Goal: Task Accomplishment & Management: Complete application form

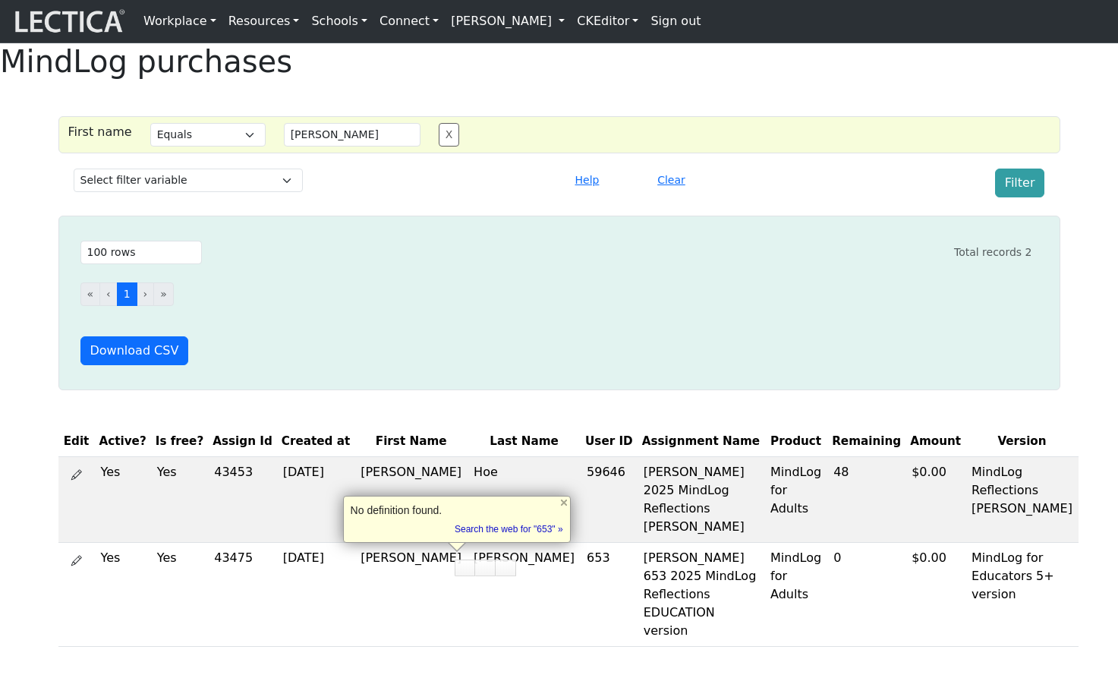
select select "iexact"
select select "100"
click at [701, 21] on link "Sign out" at bounding box center [675, 21] width 62 height 30
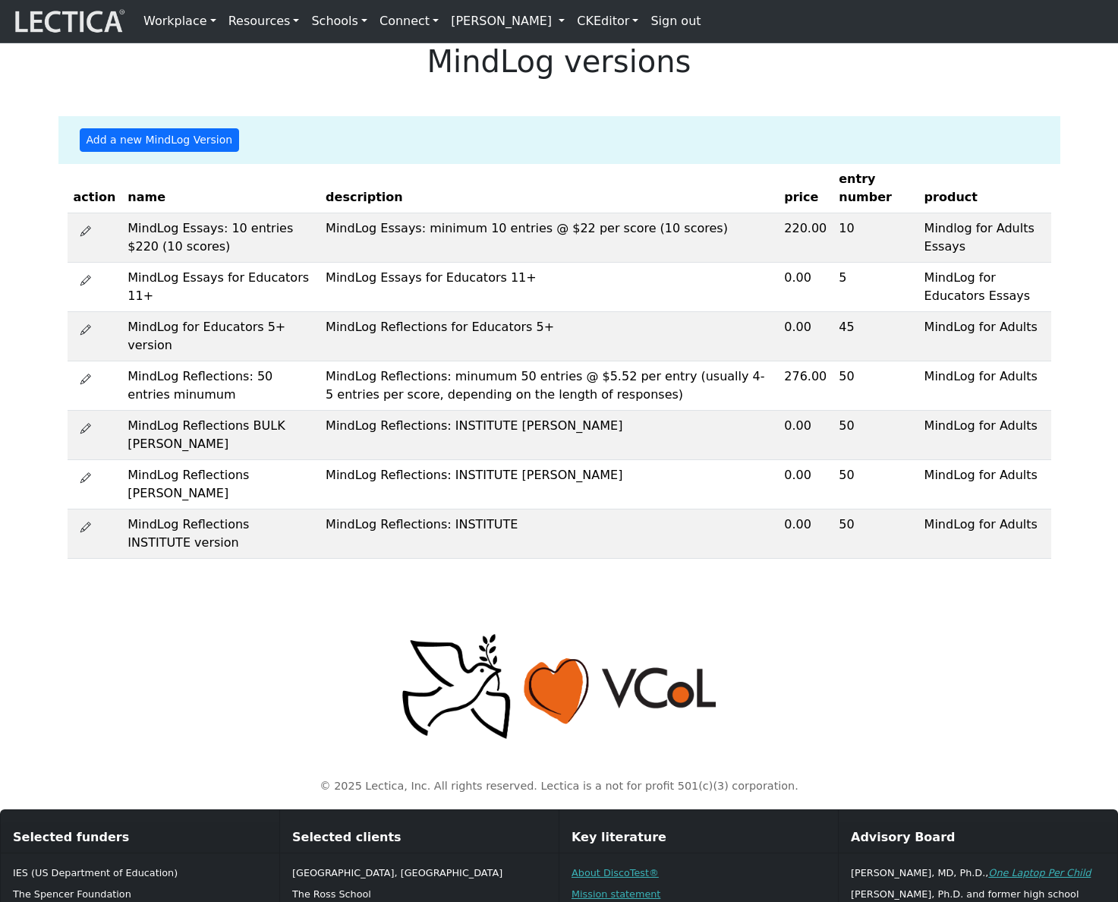
click at [552, 32] on link "Alessandro Madruga Correia" at bounding box center [508, 21] width 126 height 30
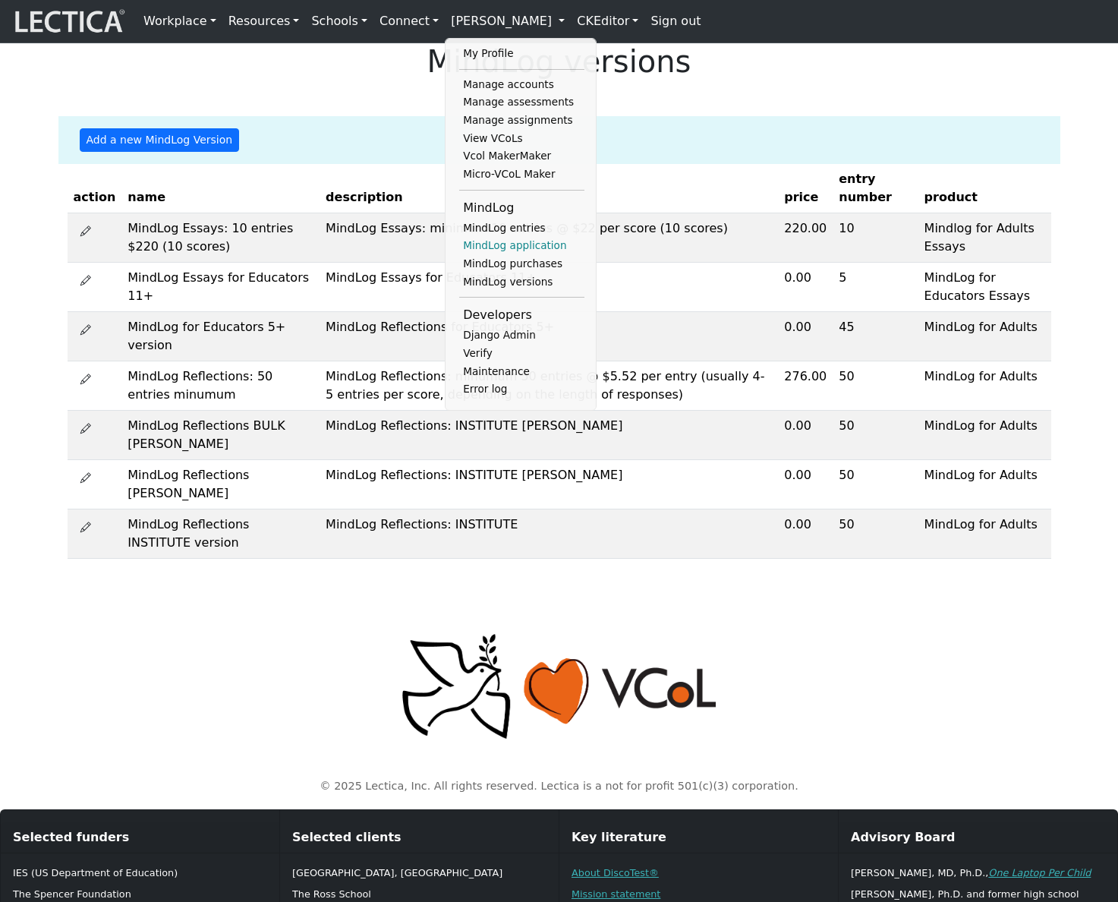
click at [491, 255] on link "MindLog application" at bounding box center [521, 246] width 125 height 18
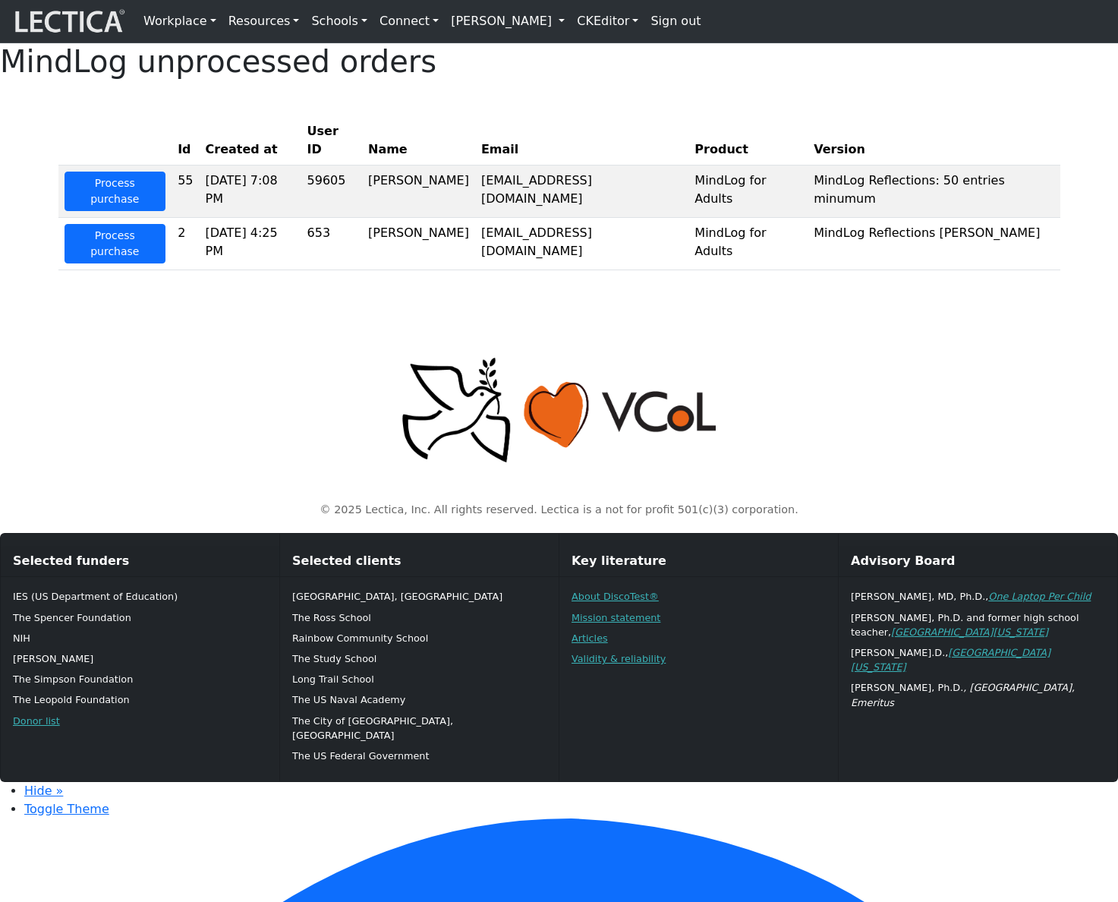
click at [688, 27] on link "Sign out" at bounding box center [675, 21] width 62 height 30
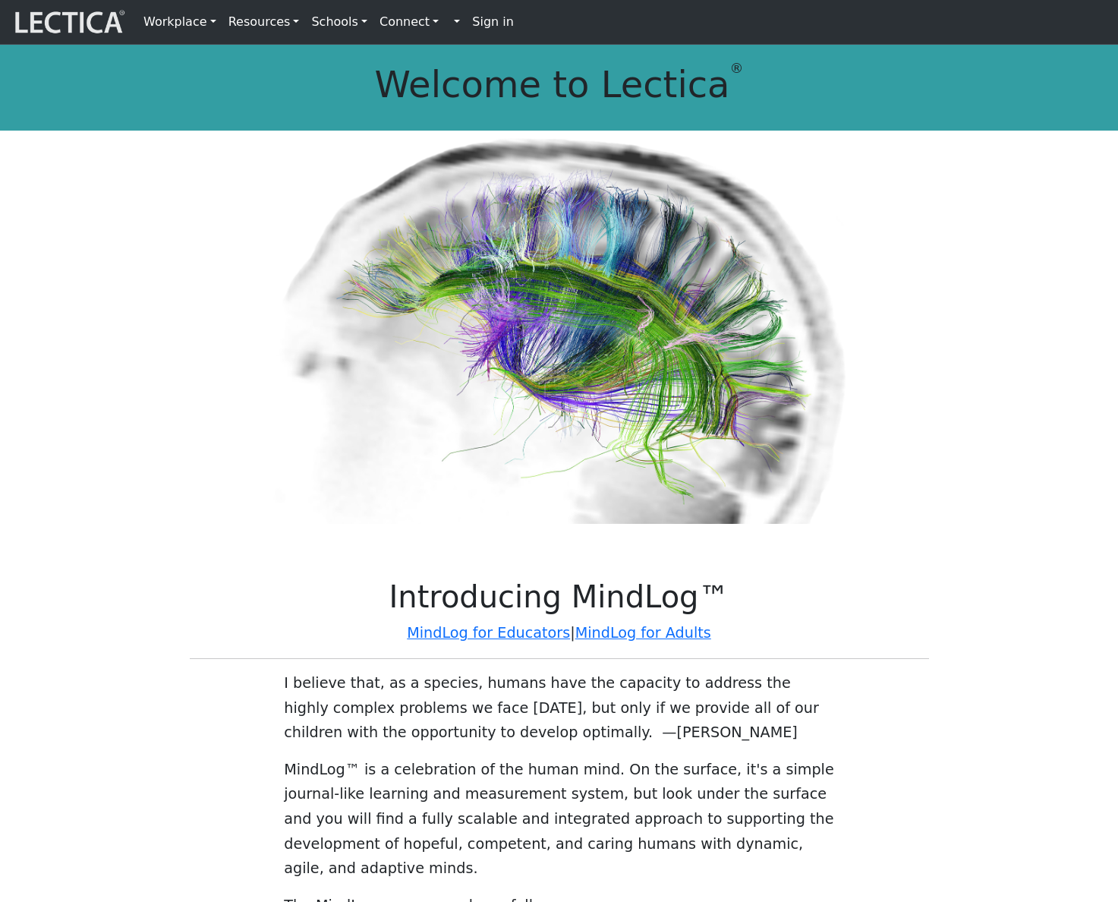
click at [472, 25] on strong "Sign in" at bounding box center [493, 21] width 42 height 14
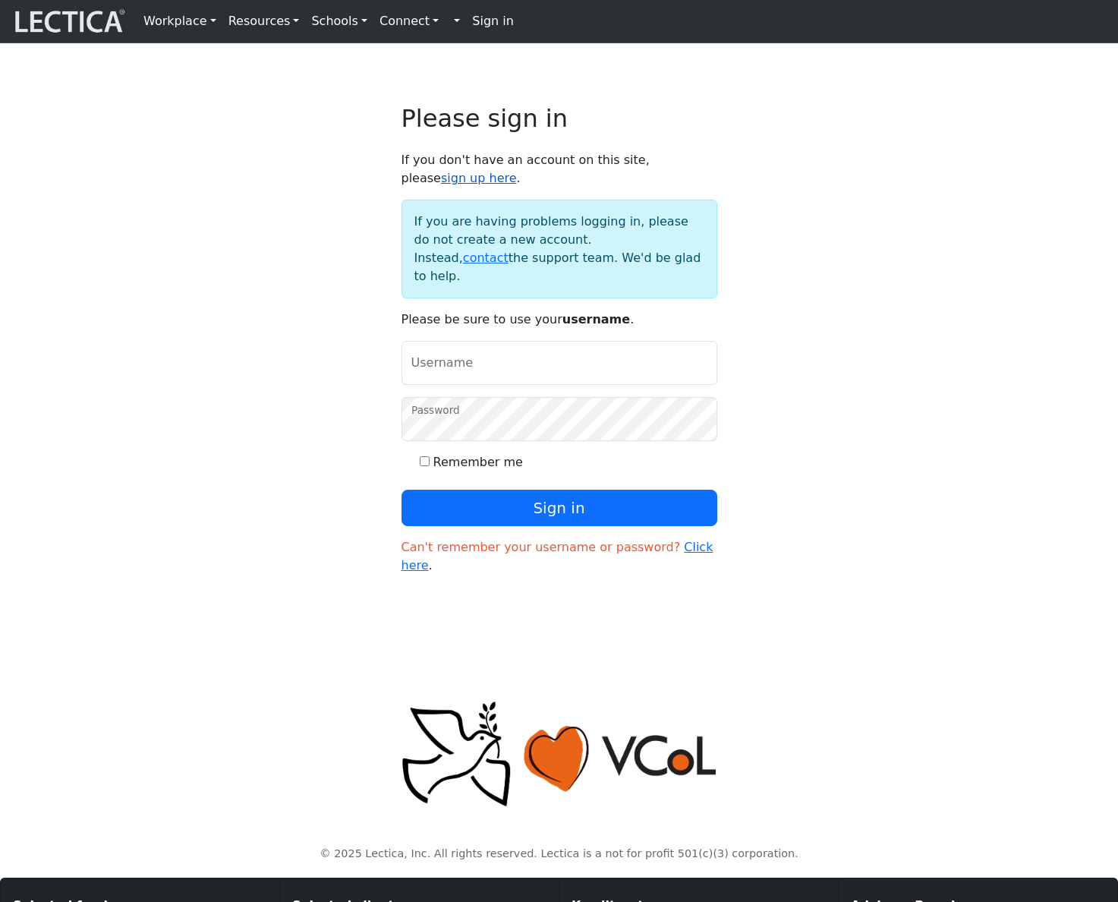
click at [517, 178] on link "sign up here" at bounding box center [479, 178] width 76 height 14
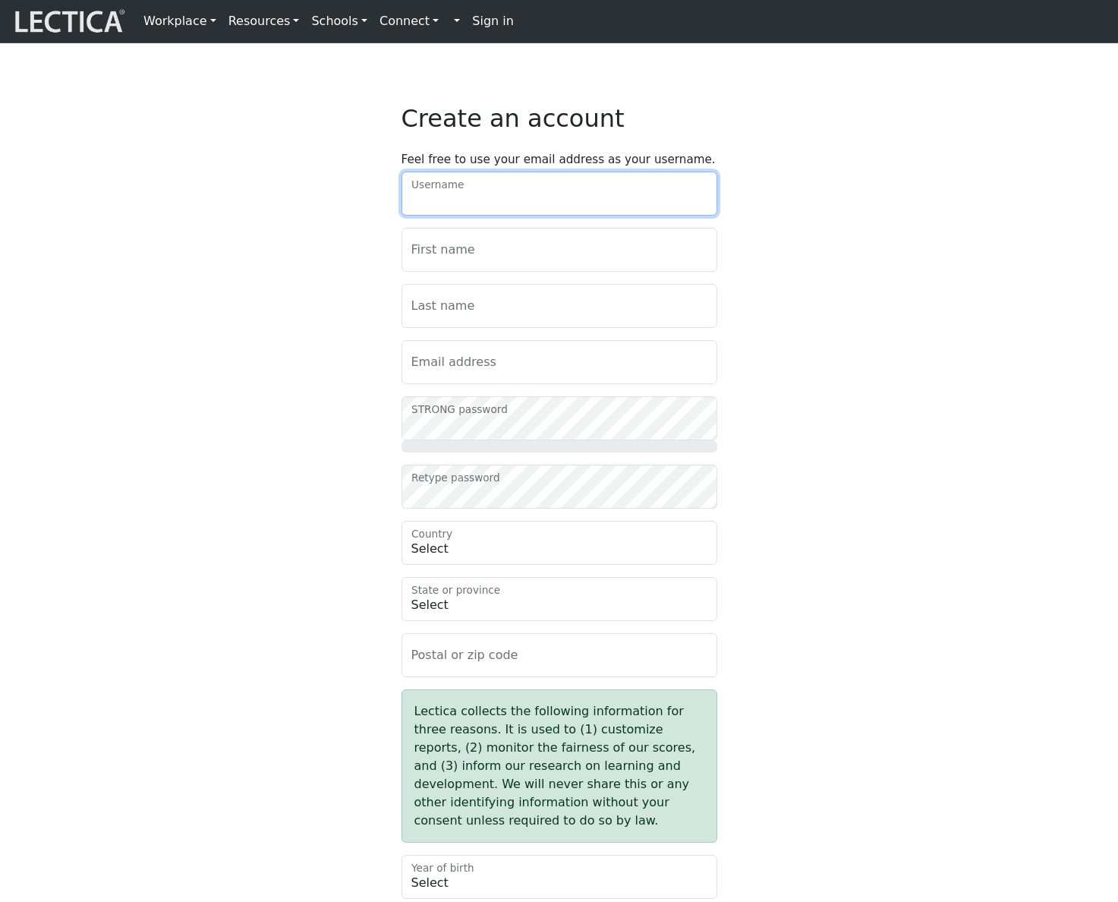
type input "sokimex"
type input "Omar"
type input "Underwood"
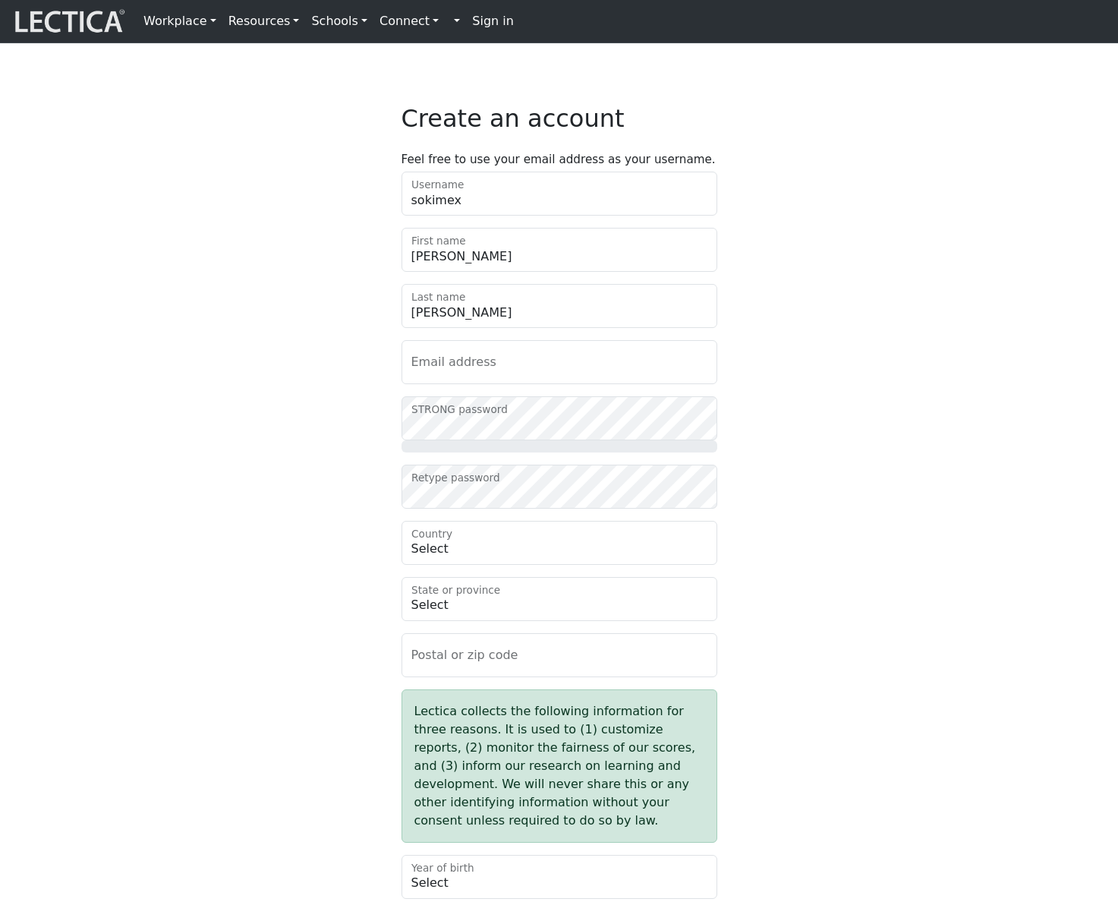
type input "fipate@mailinator.com"
type input "86344"
type input "Excepteur eveniet p"
checkbox input "true"
select select "210"
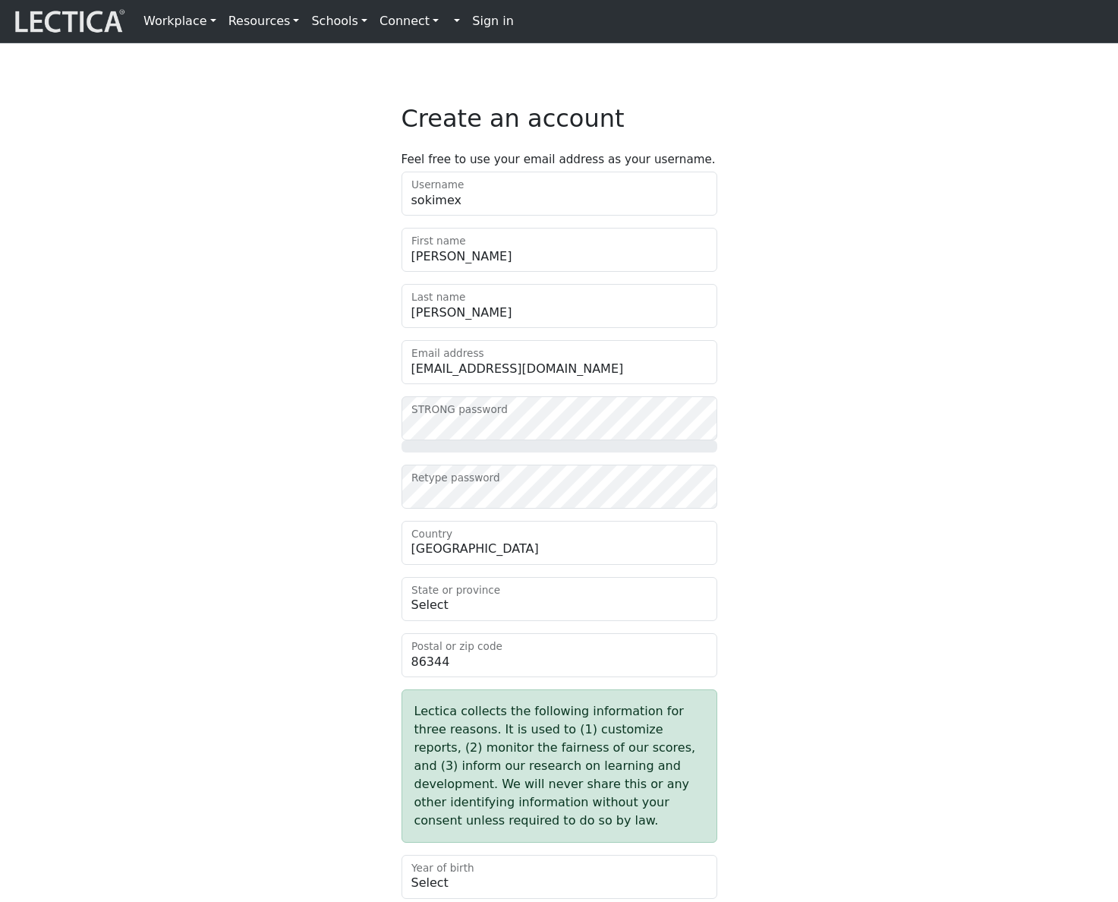
select select "3356"
select select "1995"
select select "12"
select select "optout"
select select "113"
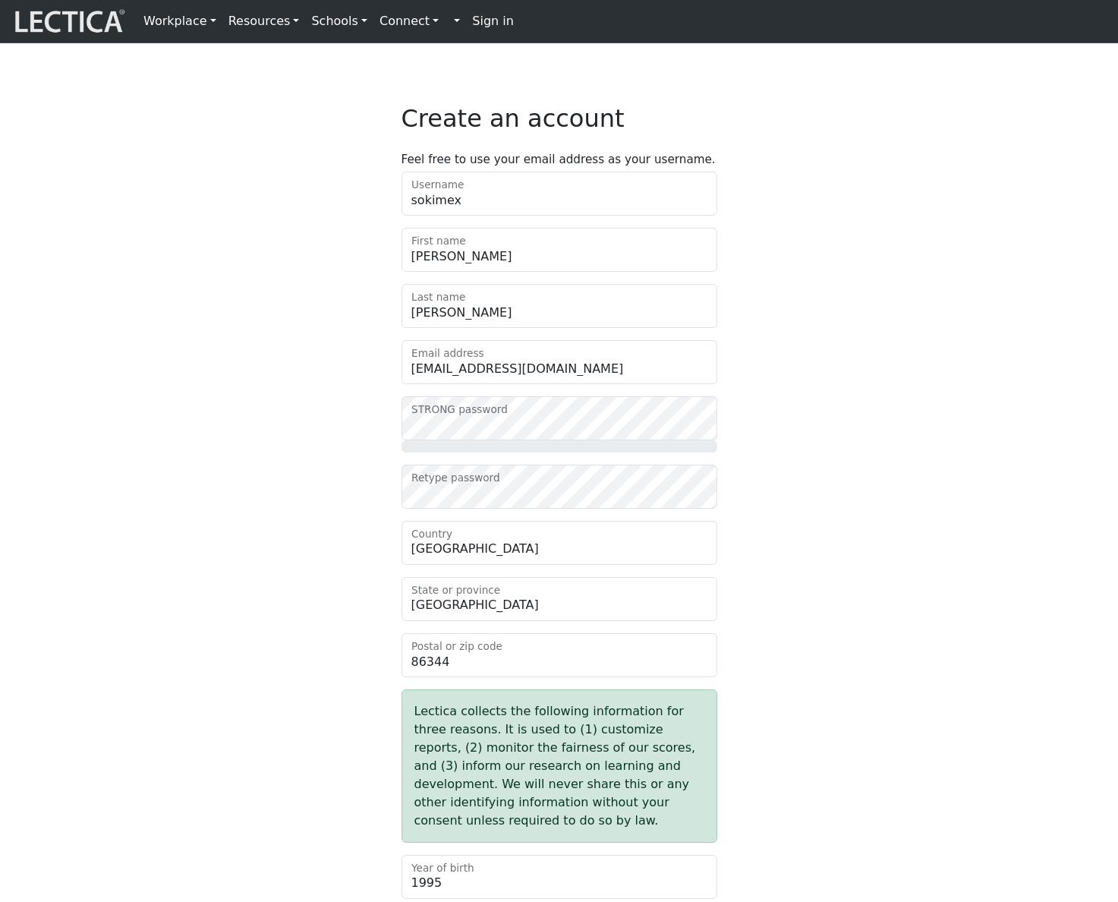
select select "2163"
select select "6"
select select "89"
click at [810, 442] on div "Create an account Feel free to use your email address as your username. sokimex…" at bounding box center [559, 761] width 1002 height 1315
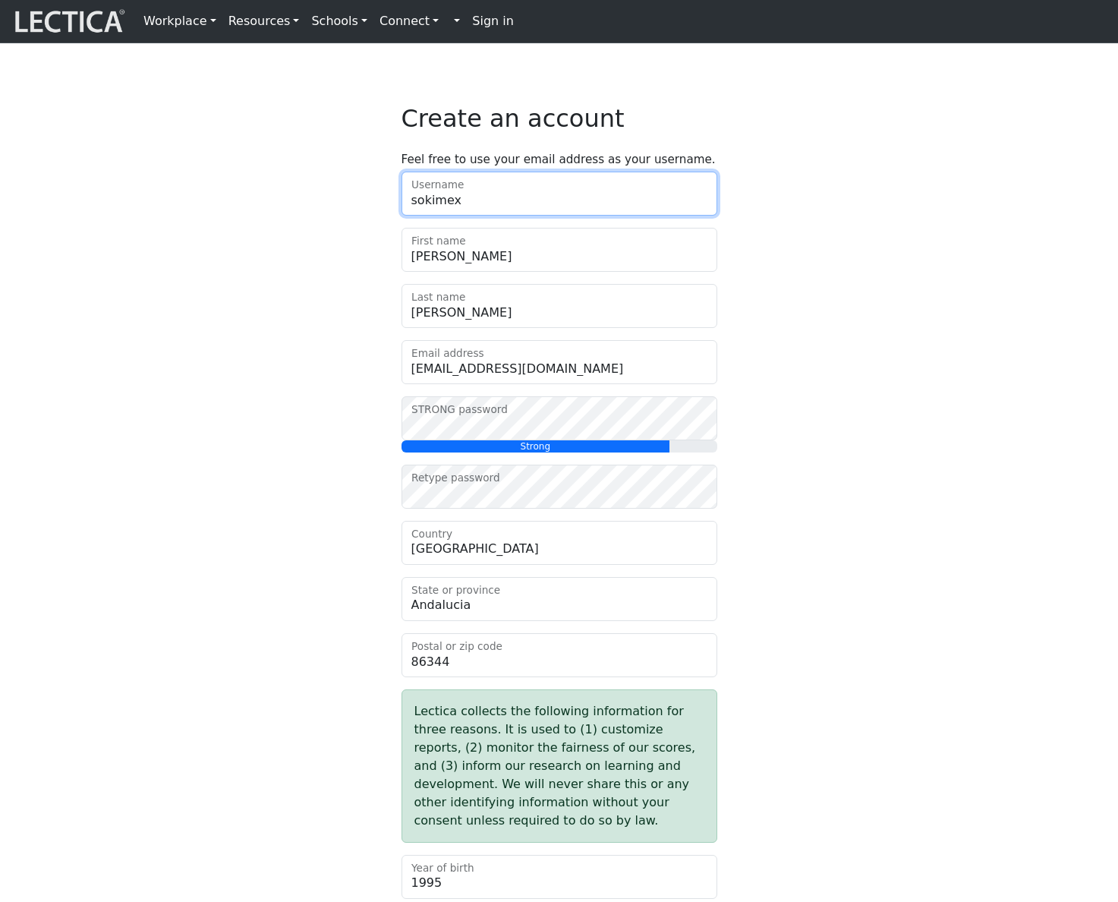
click at [485, 216] on input "sokimex" at bounding box center [559, 194] width 316 height 44
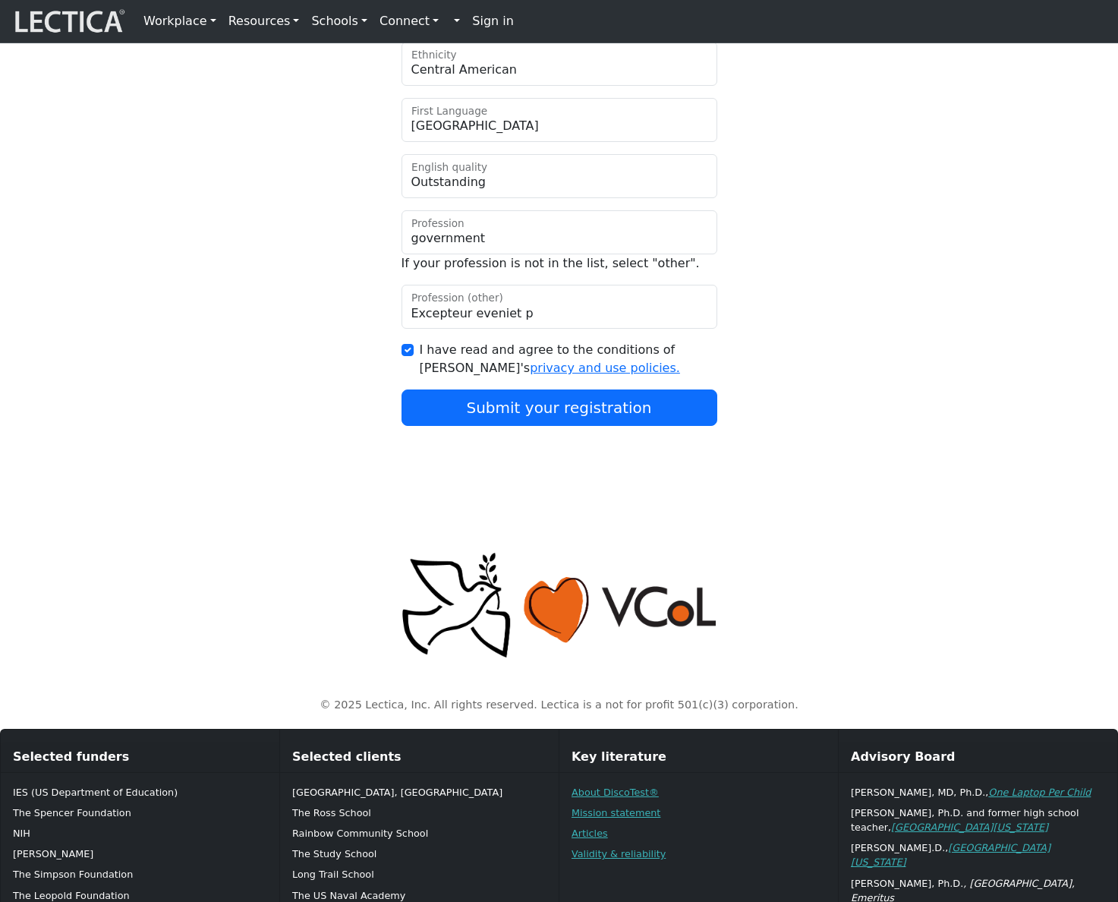
scroll to position [1102, 0]
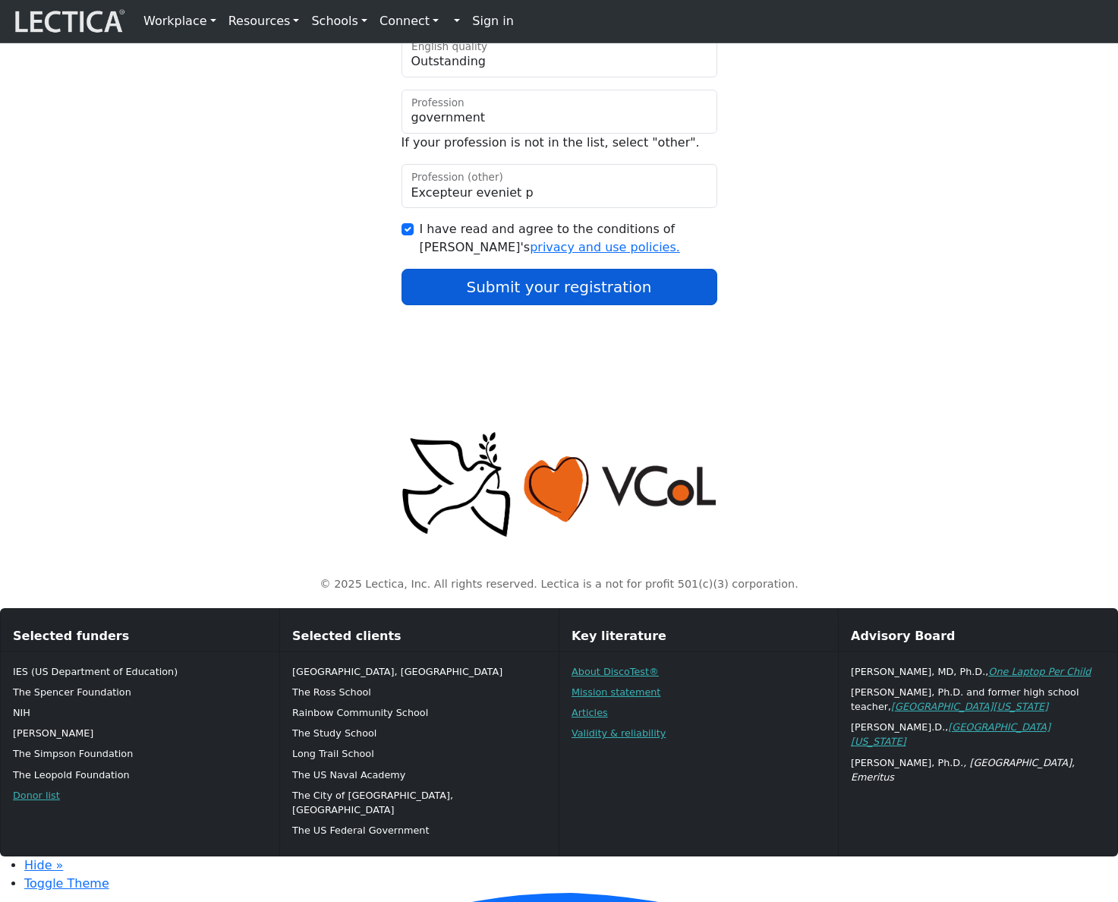
click at [598, 305] on button "Submit your registration" at bounding box center [559, 287] width 316 height 36
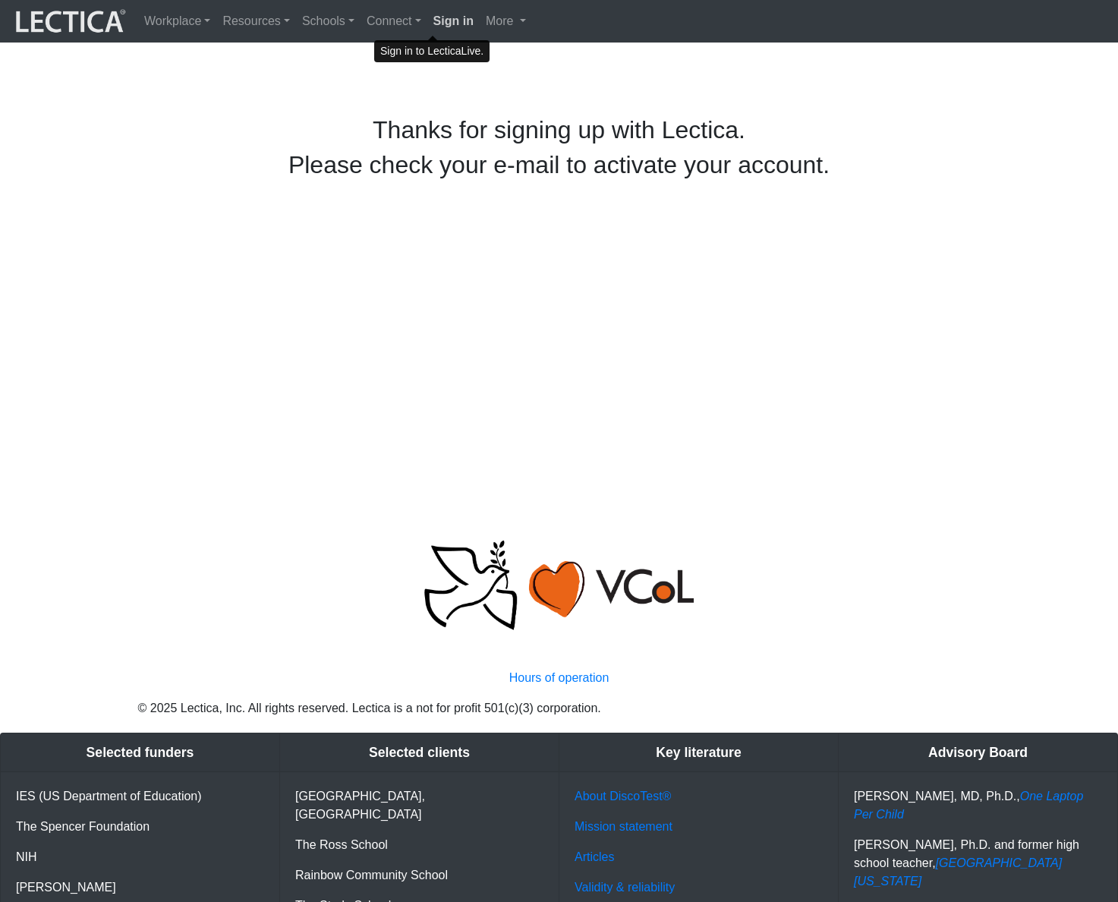
click at [433, 19] on strong "Sign in" at bounding box center [453, 20] width 40 height 13
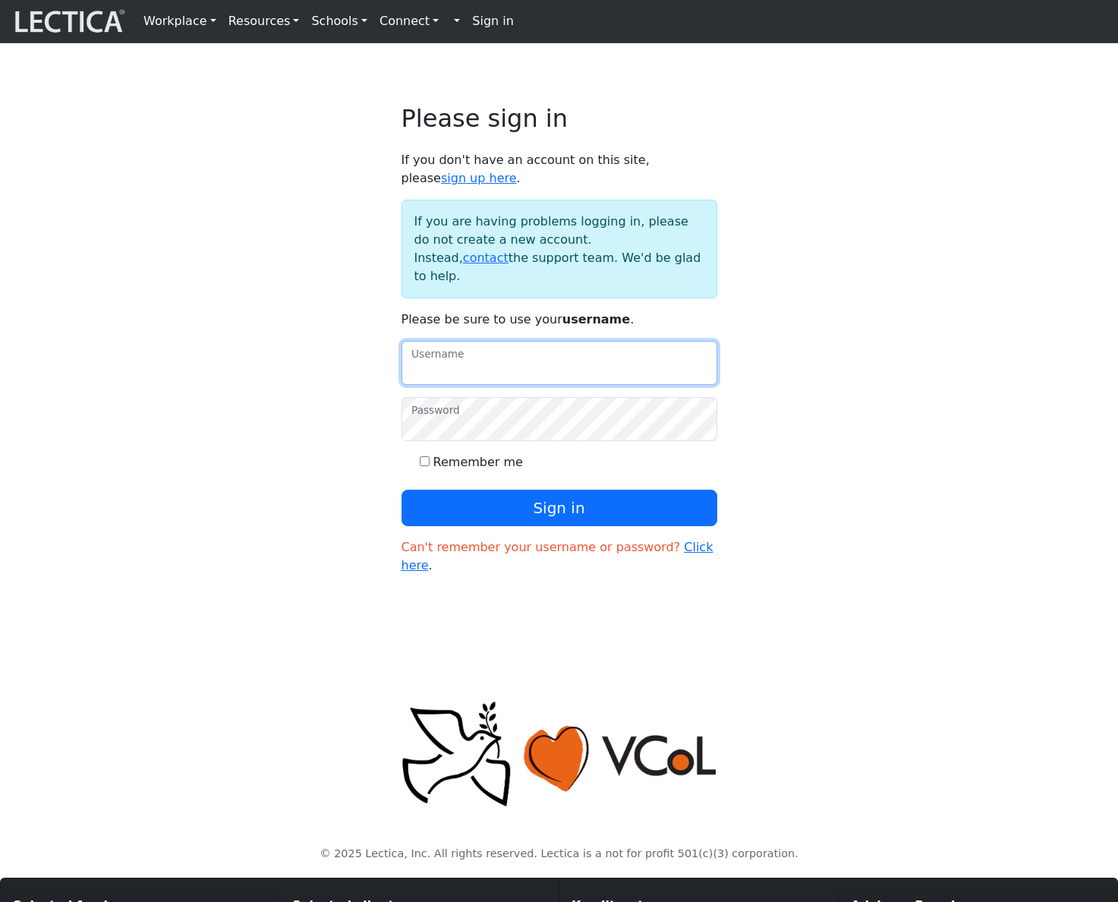
drag, startPoint x: 567, startPoint y: 384, endPoint x: 682, endPoint y: 401, distance: 116.5
click at [567, 384] on input "Username" at bounding box center [559, 363] width 316 height 44
type input "f"
type input "amcorreia"
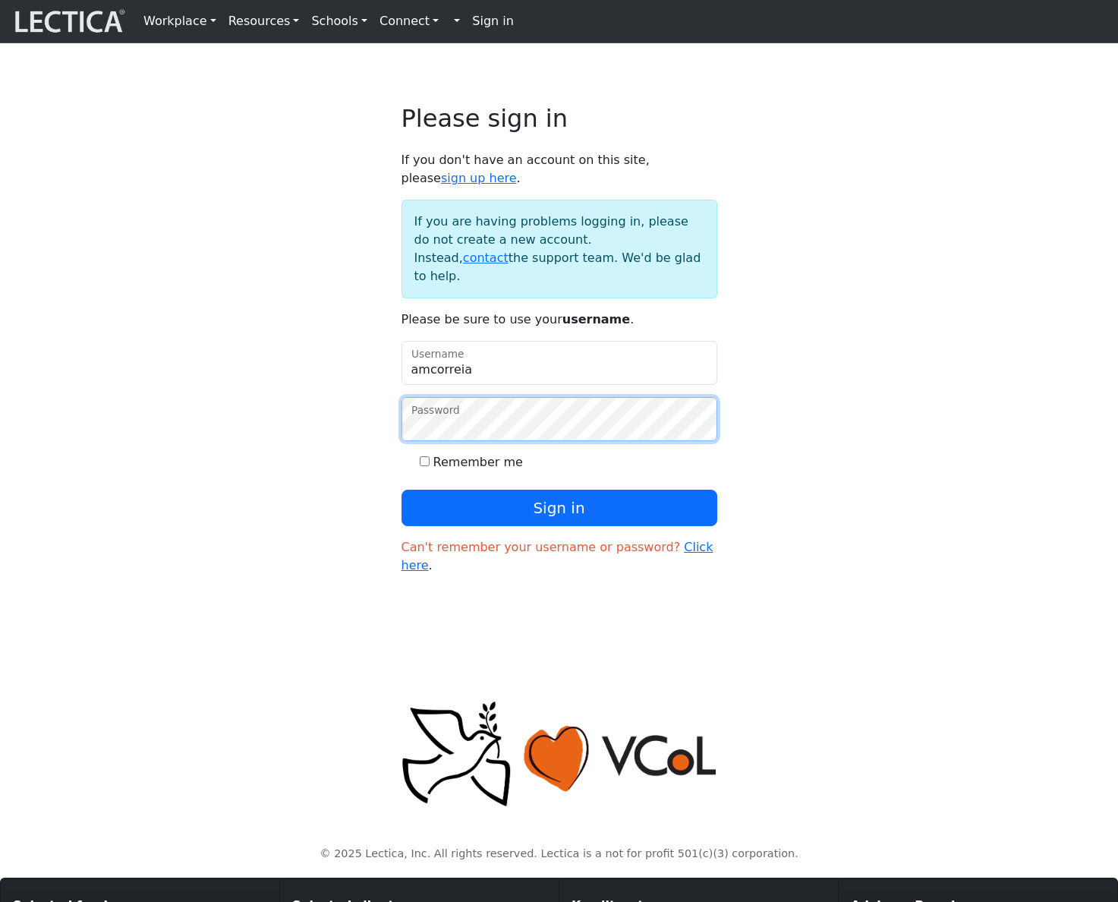
click at [401, 489] on button "Sign in" at bounding box center [559, 507] width 316 height 36
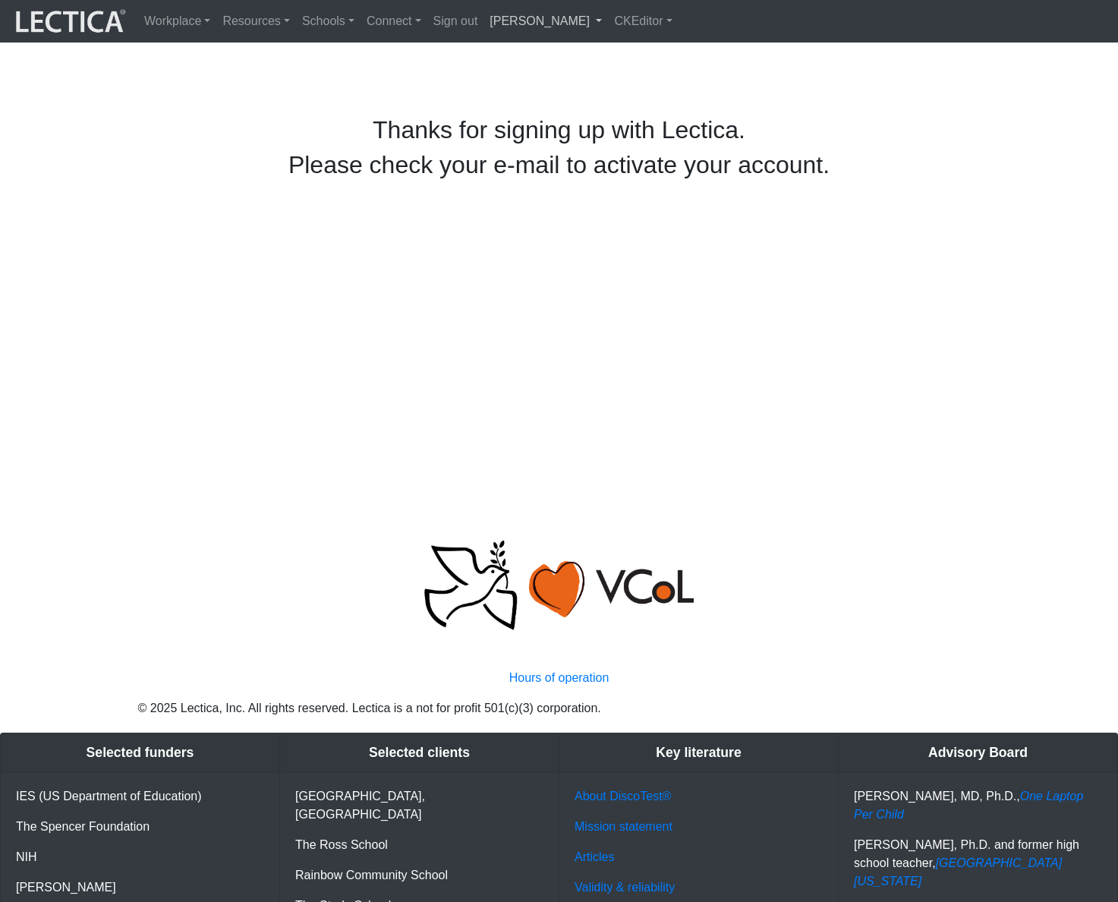
click at [589, 28] on link "Alessandro Madruga Correia" at bounding box center [545, 21] width 124 height 30
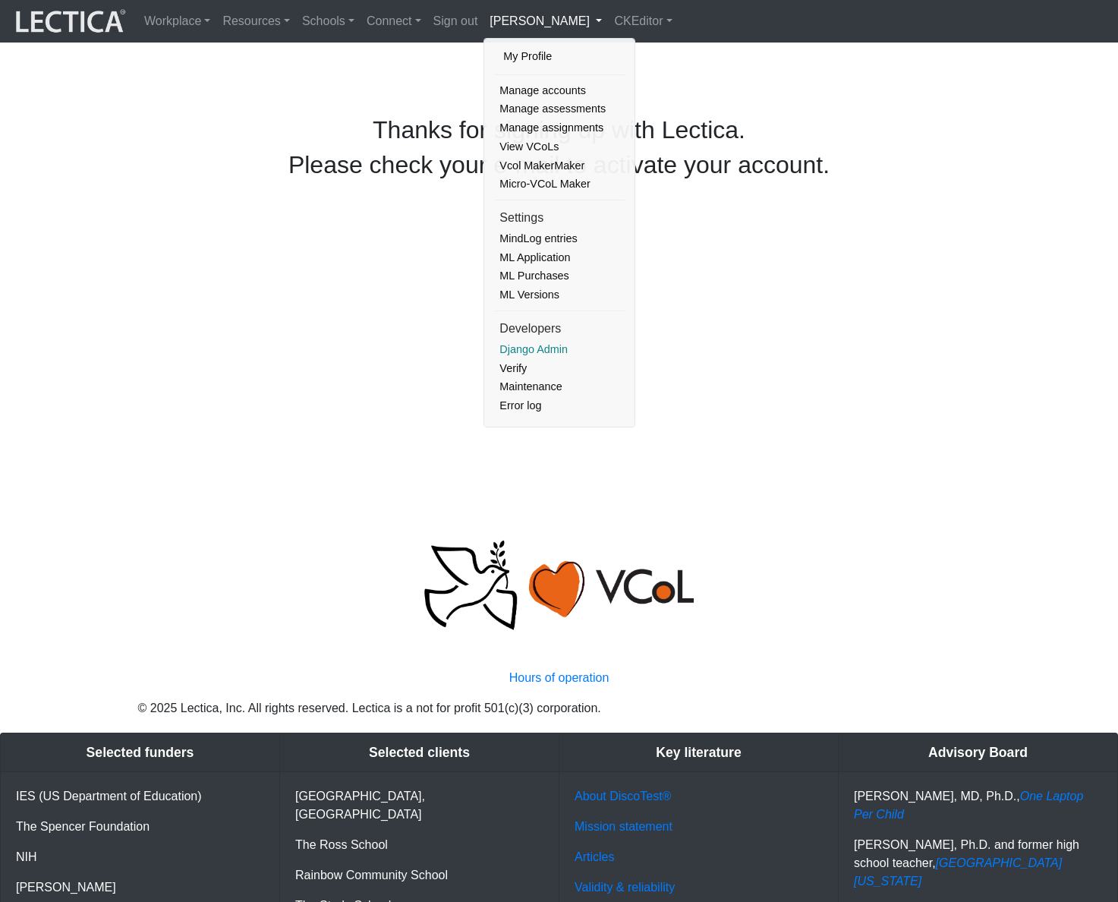
click at [502, 343] on link "Django Admin" at bounding box center [560, 349] width 129 height 19
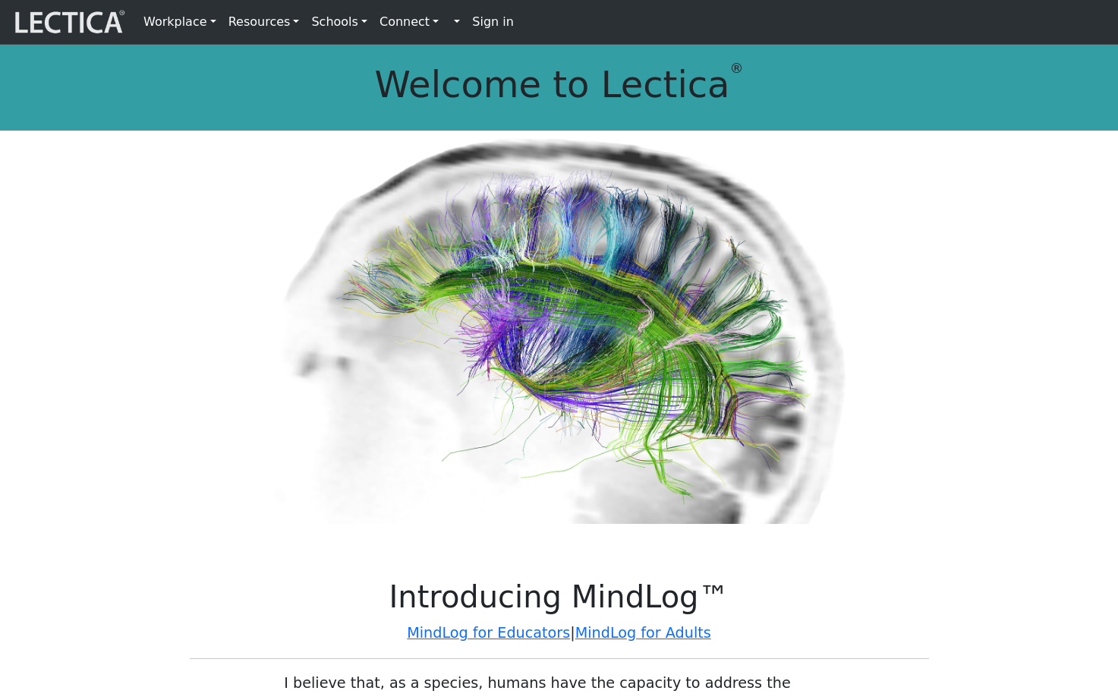
click at [472, 26] on strong "Sign in" at bounding box center [493, 21] width 42 height 14
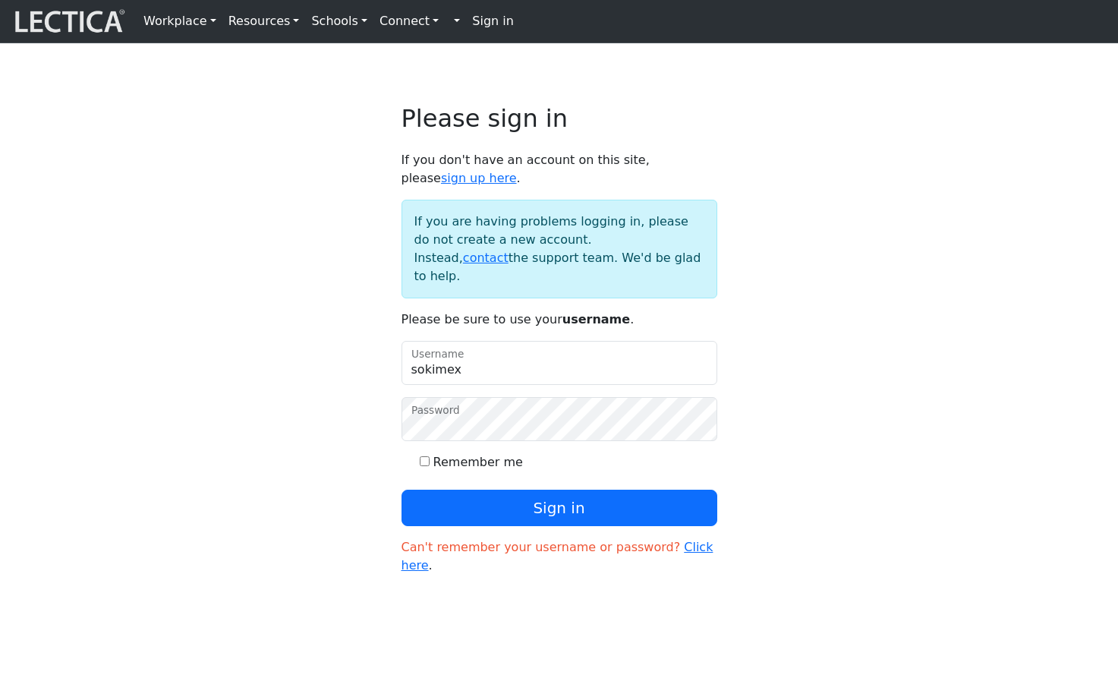
type input "sokimex"
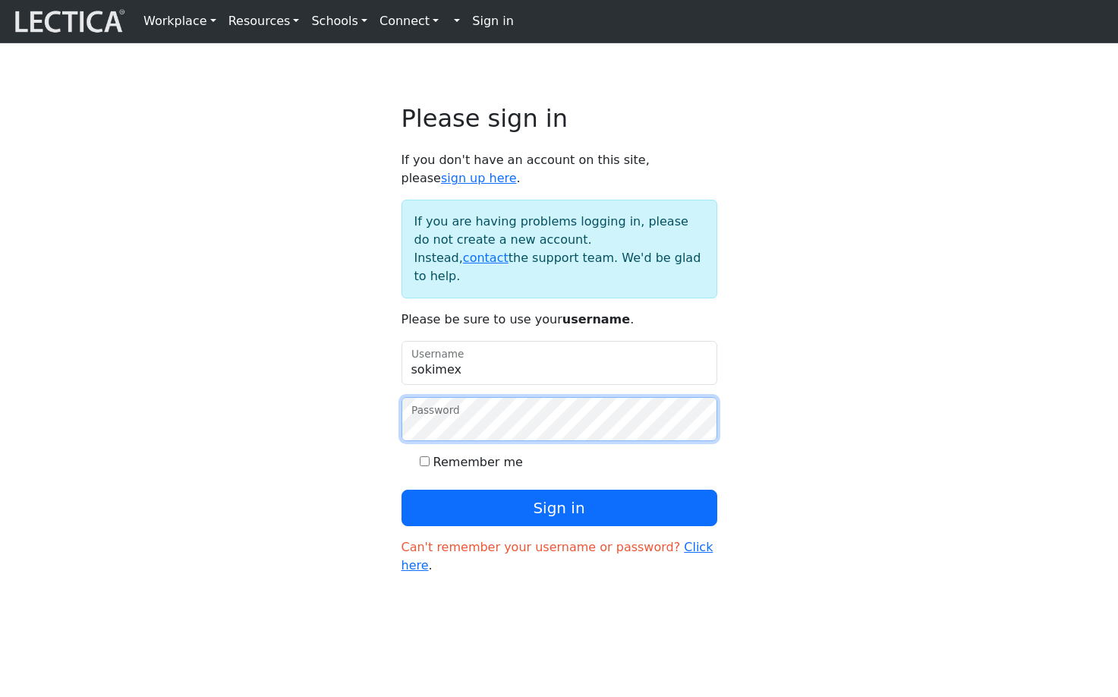
click at [401, 489] on button "Sign in" at bounding box center [559, 507] width 316 height 36
